Goal: Information Seeking & Learning: Learn about a topic

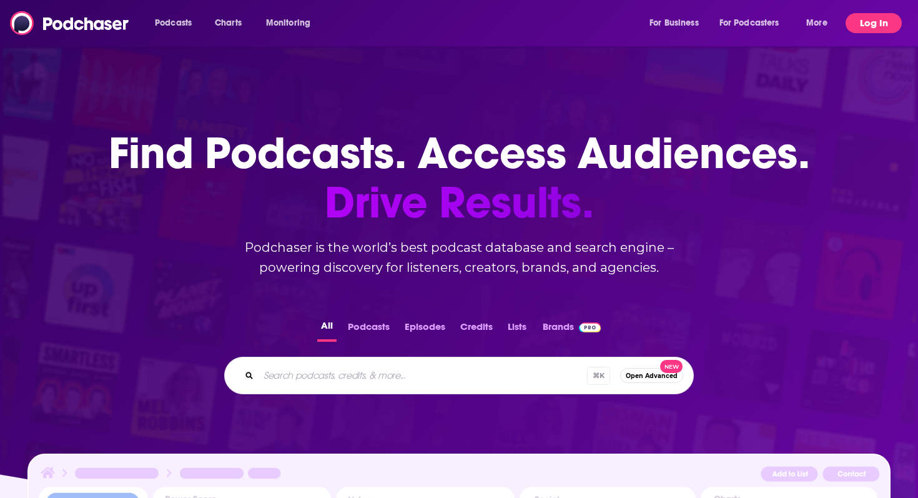
click at [537, 19] on button "Log In" at bounding box center [874, 23] width 56 height 20
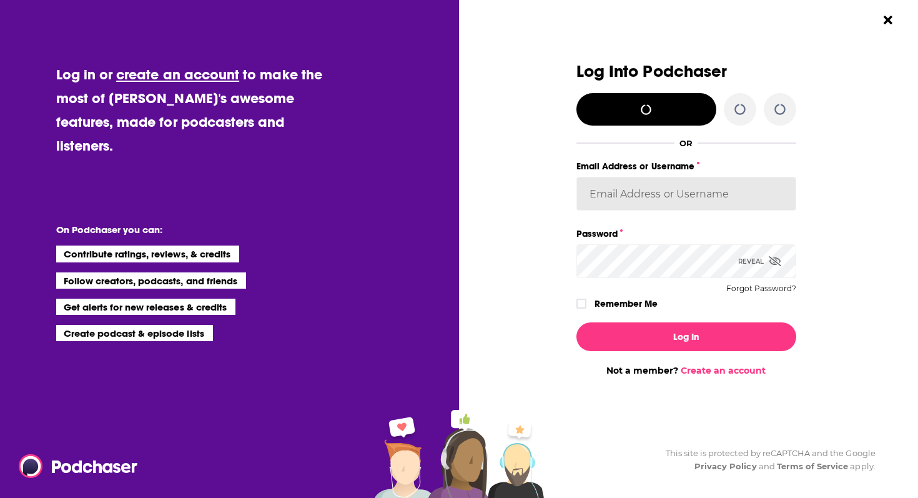
type input "emilymorris"
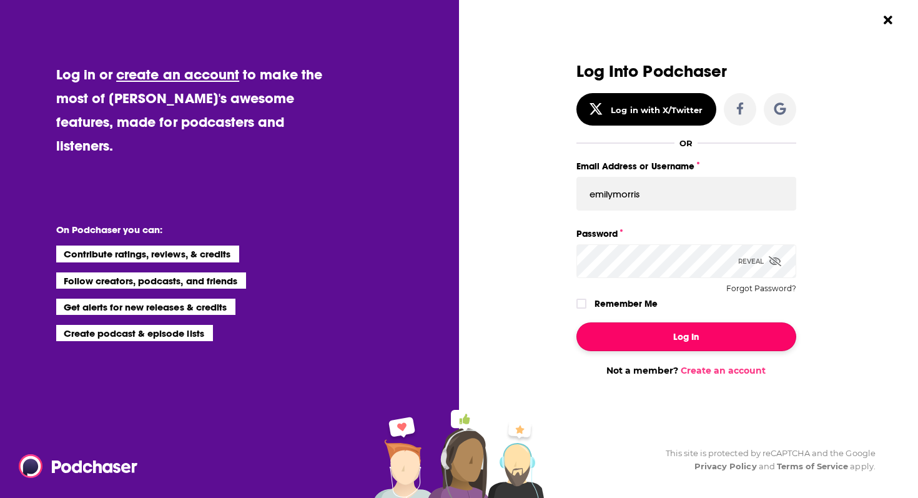
click at [537, 337] on button "Log In" at bounding box center [687, 336] width 220 height 29
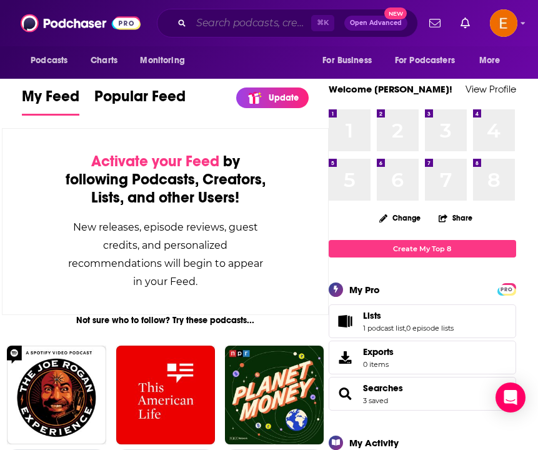
click at [260, 19] on input "Search podcasts, credits, & more..." at bounding box center [251, 23] width 120 height 20
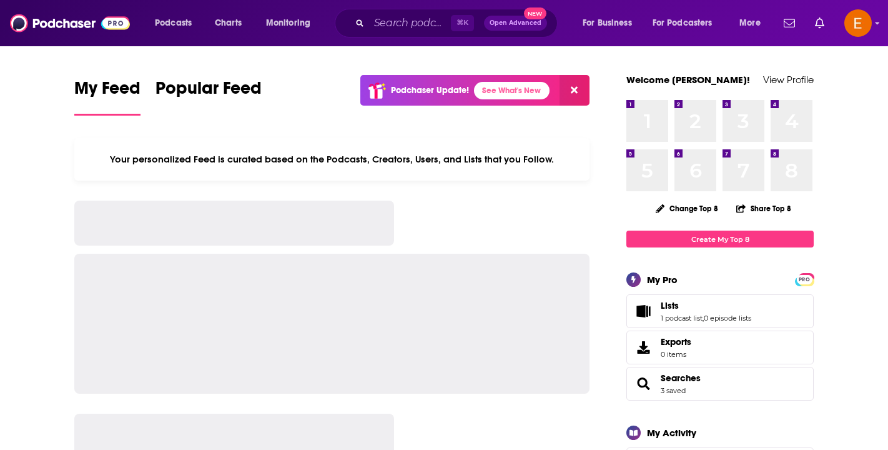
click at [357, 26] on icon "Search podcasts, credits, & more..." at bounding box center [359, 22] width 7 height 7
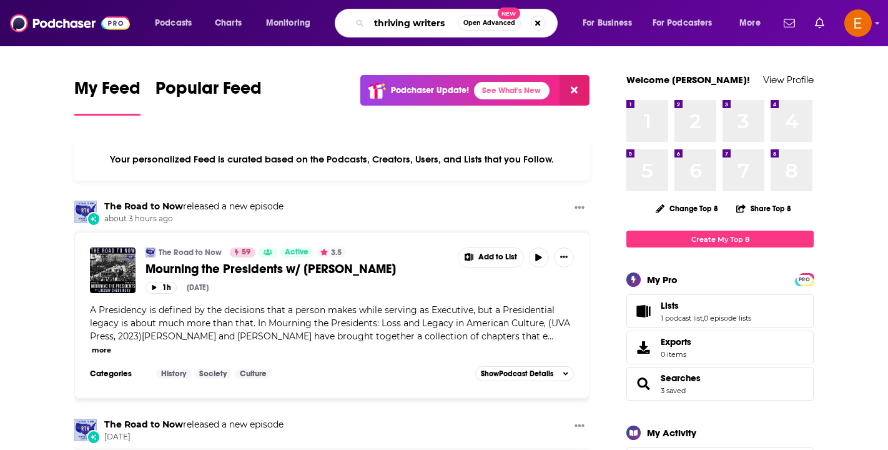
type input "thriving writers"
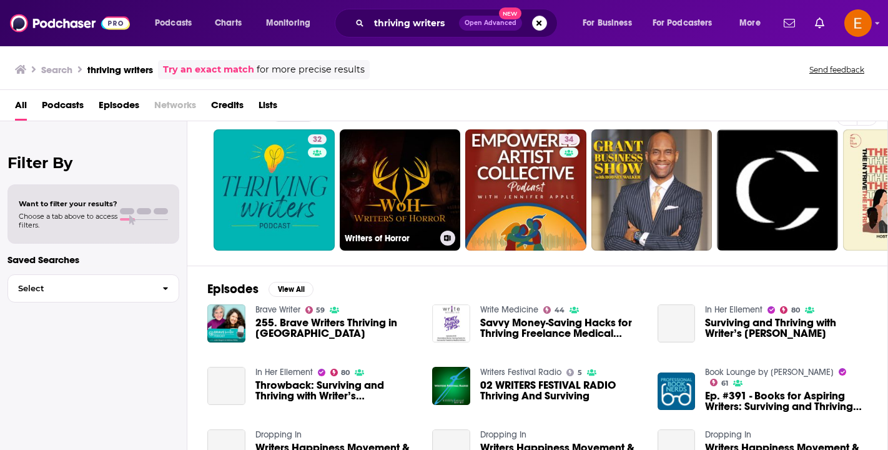
scroll to position [31, 0]
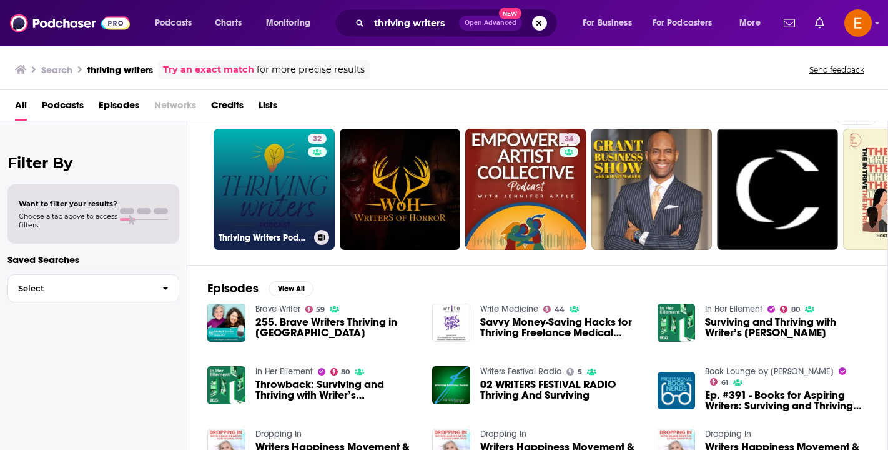
click at [274, 170] on link "32 Thriving Writers Podcast" at bounding box center [274, 189] width 121 height 121
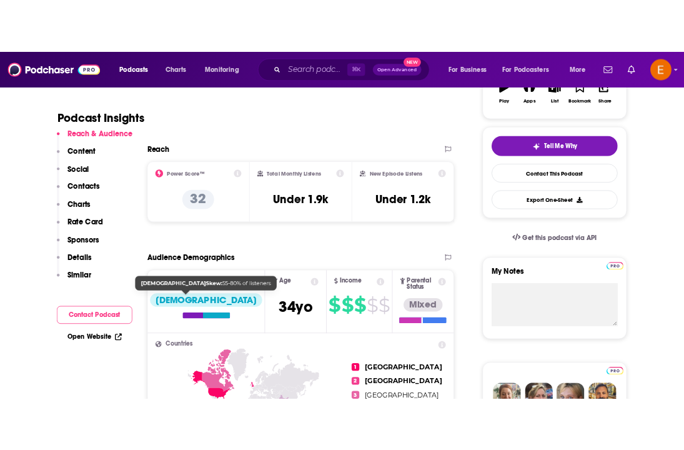
scroll to position [250, 0]
